Goal: Entertainment & Leisure: Consume media (video, audio)

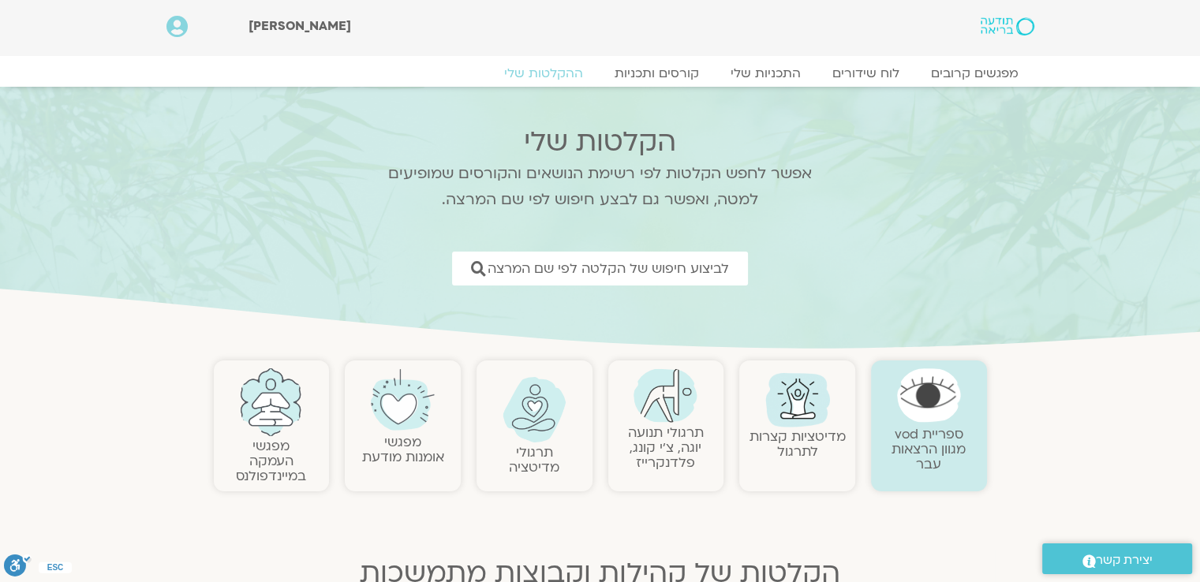
drag, startPoint x: 0, startPoint y: 0, endPoint x: 678, endPoint y: 425, distance: 800.7
click at [678, 425] on link "תרגולי תנועה יוגה, צ׳י קונג, פלדנקרייז" at bounding box center [666, 448] width 76 height 48
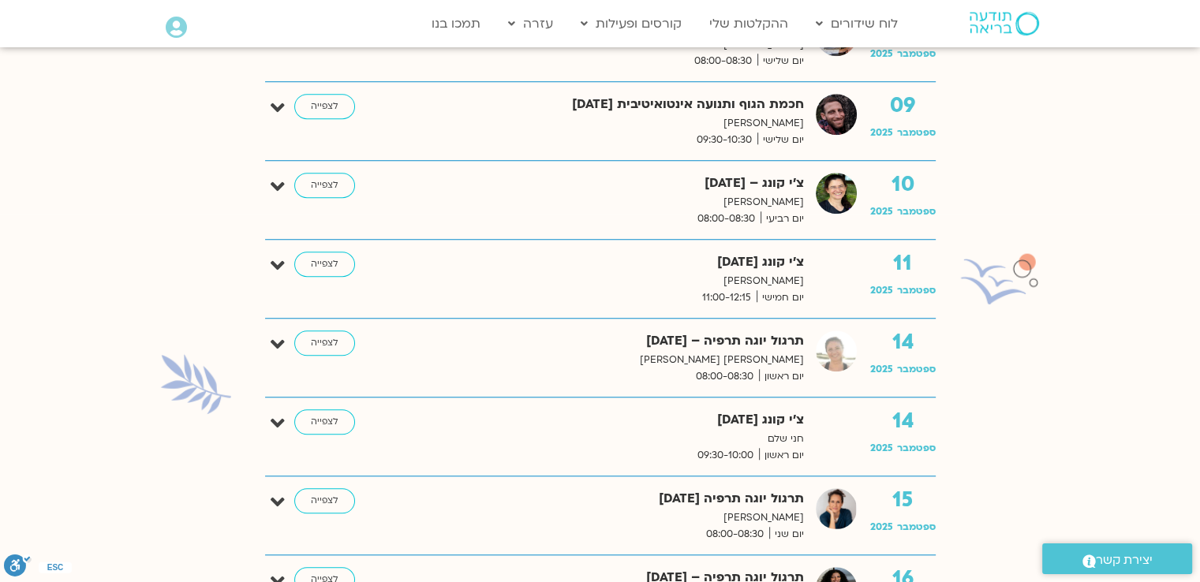
scroll to position [1262, 0]
click at [329, 181] on link "לצפייה" at bounding box center [324, 184] width 61 height 25
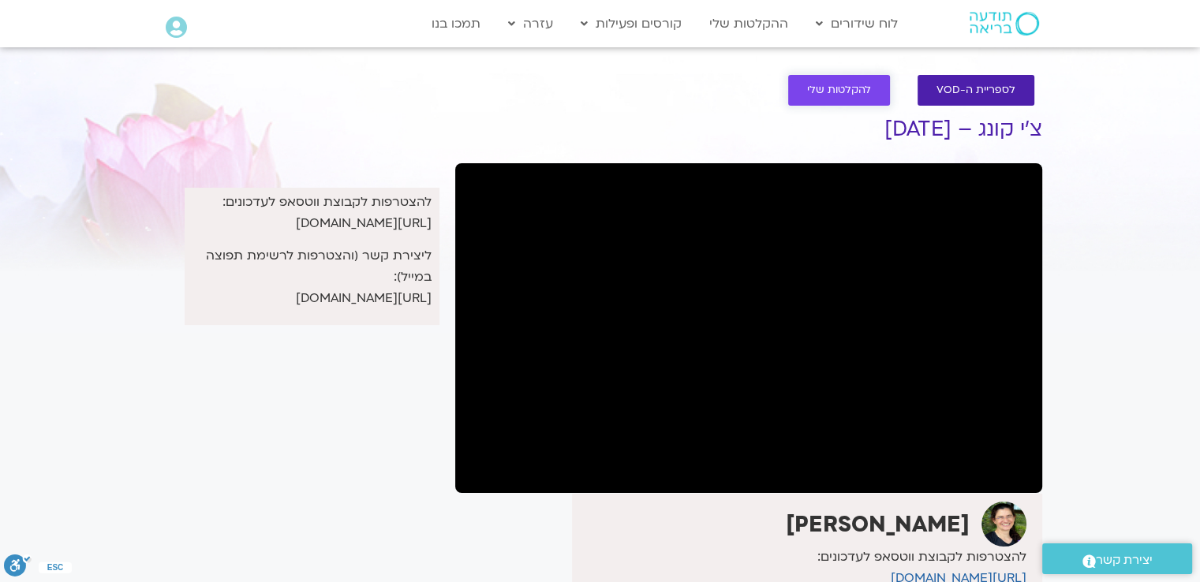
click at [835, 89] on span "להקלטות שלי" at bounding box center [839, 90] width 64 height 12
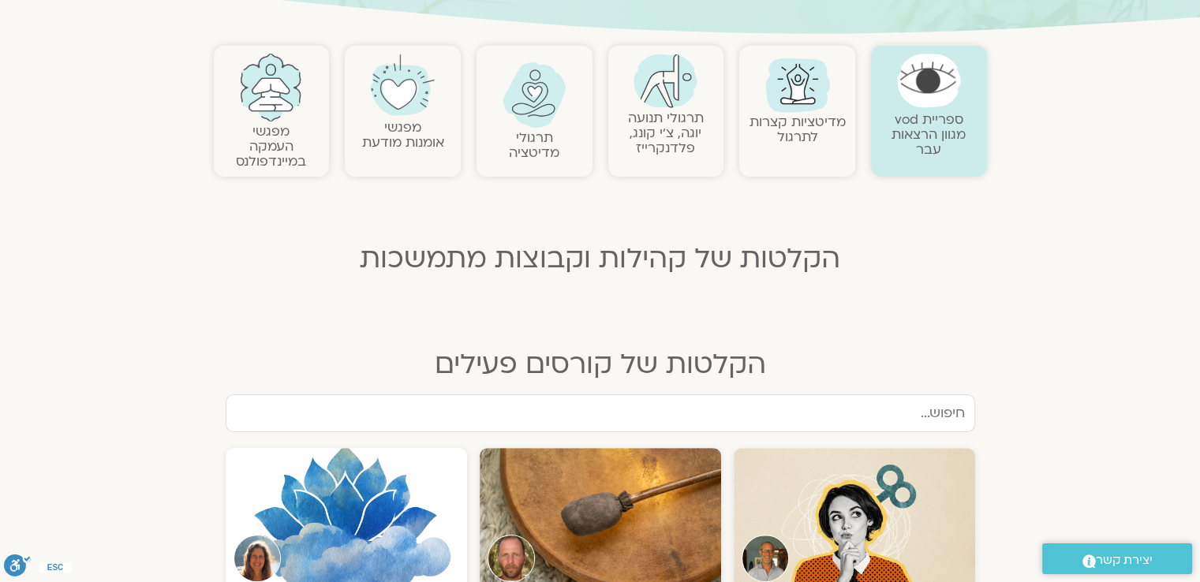
scroll to position [316, 0]
click at [667, 117] on link "תרגולי תנועה יוגה, צ׳י קונג, פלדנקרייז" at bounding box center [666, 132] width 76 height 48
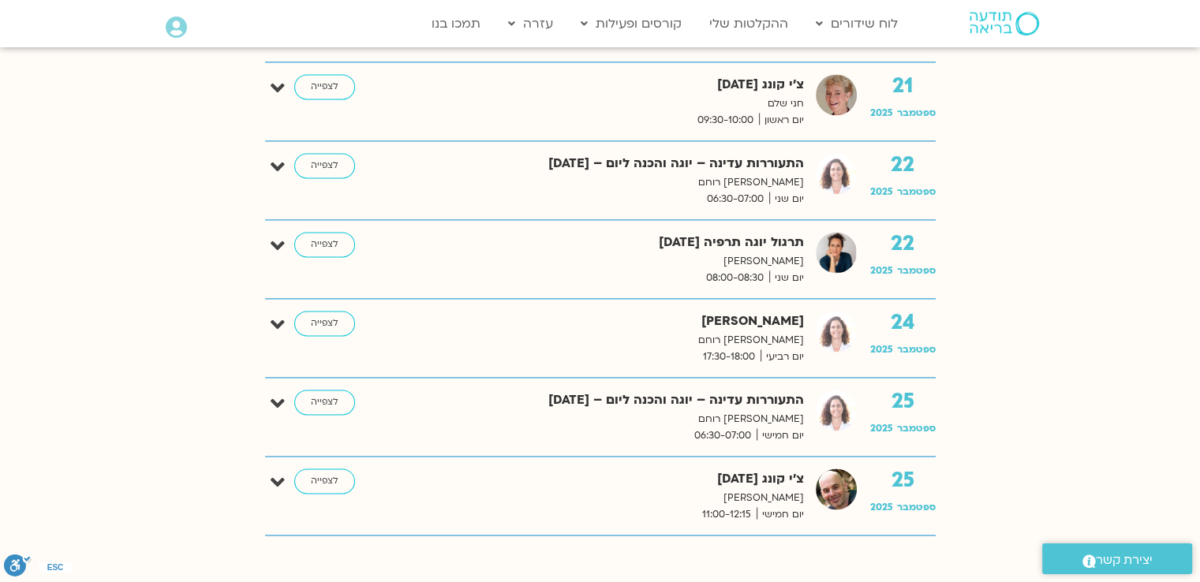
scroll to position [2288, 0]
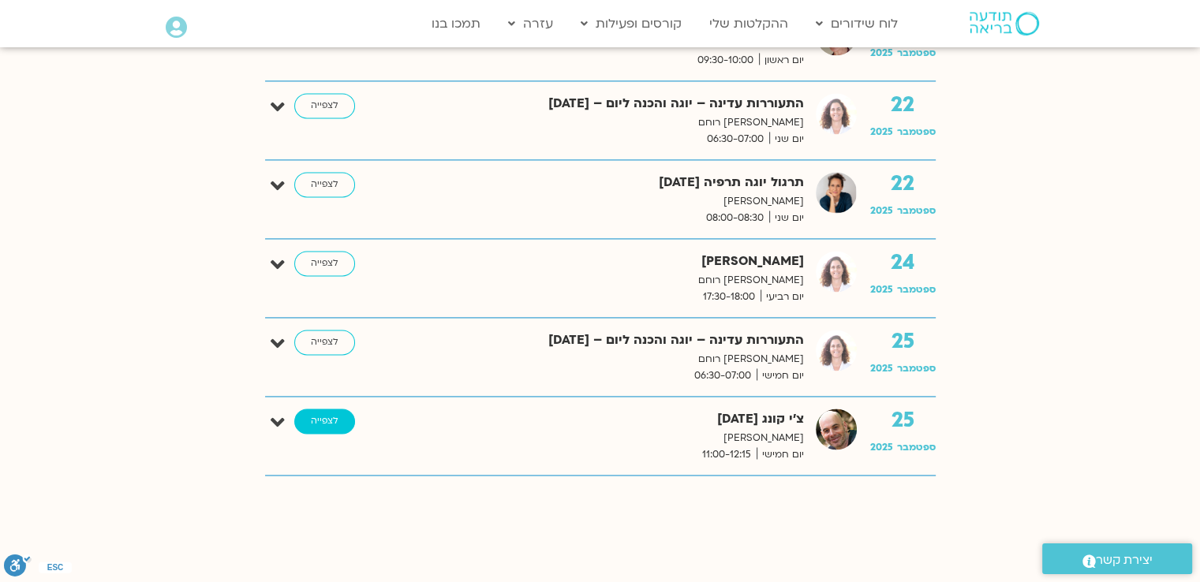
click at [325, 414] on link "לצפייה" at bounding box center [324, 421] width 61 height 25
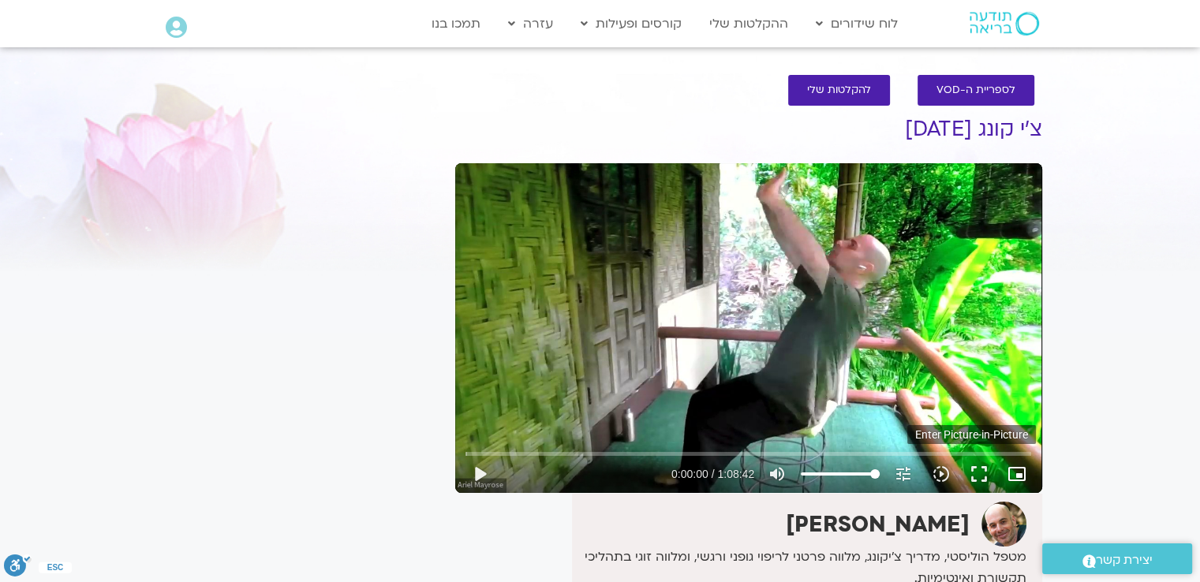
click at [1015, 468] on icon "picture_in_picture_alt" at bounding box center [1016, 474] width 19 height 19
click at [985, 474] on button "fullscreen" at bounding box center [979, 474] width 38 height 38
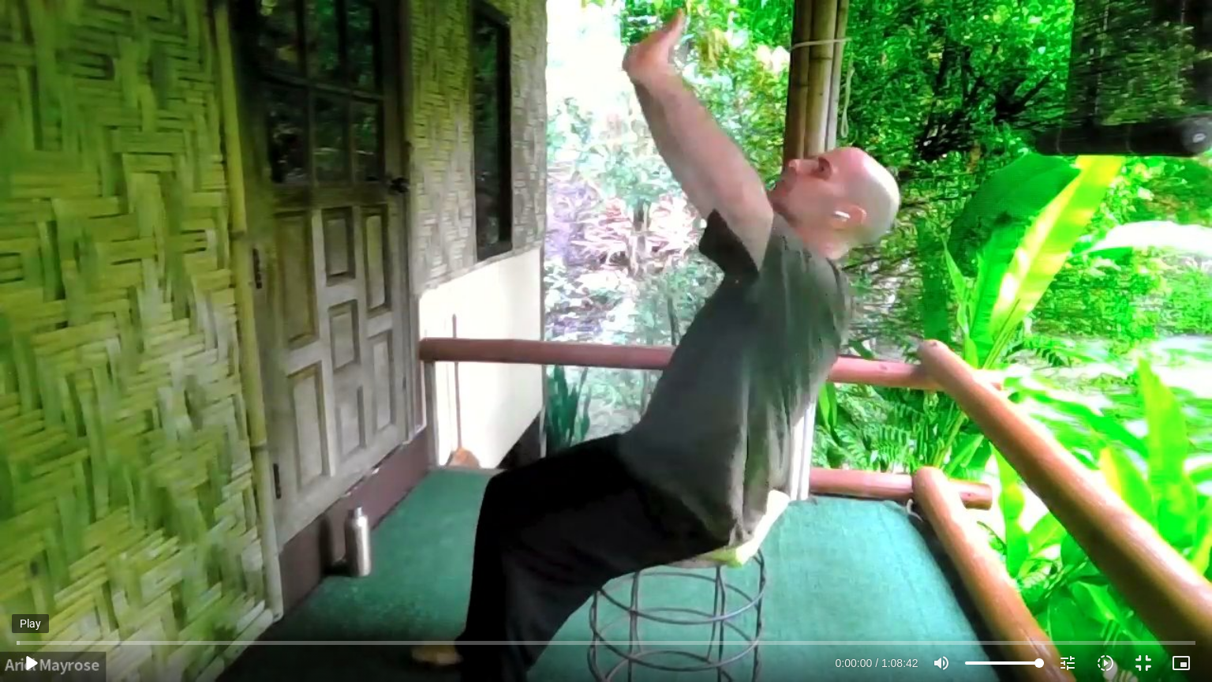
click at [32, 581] on button "play_arrow" at bounding box center [31, 663] width 38 height 38
click at [669, 271] on div "Skip Ad 23:02 pause 0:22:20 / 1:08:42 volume_up Mute tune Resolution Auto 720p …" at bounding box center [606, 341] width 1212 height 682
type input "1341.210053"
